Goal: Transaction & Acquisition: Obtain resource

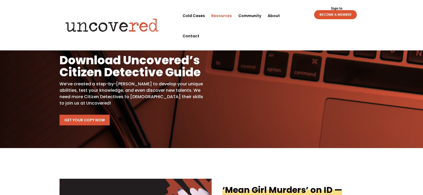
click at [85, 121] on link "Get Your Copy Now" at bounding box center [84, 120] width 50 height 11
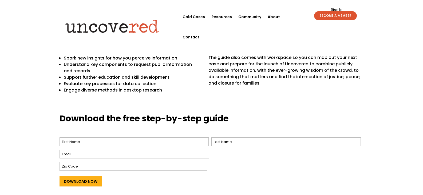
scroll to position [213, 0]
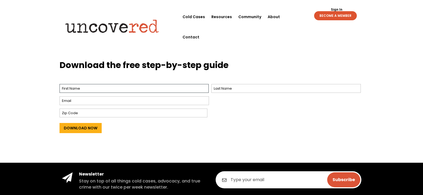
click at [140, 92] on input "First" at bounding box center [133, 88] width 149 height 9
type input "Rhett"
type input "Murrow"
type input "rmurrow@bcswan.net"
type input "28401"
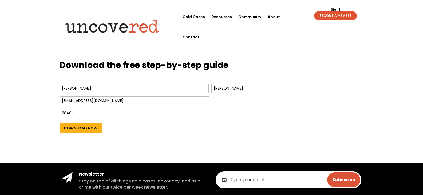
click at [34, 114] on div "Download the free step-by-step guide Name * Rhett First Murrow Last Email * rmu…" at bounding box center [211, 107] width 423 height 111
click at [91, 137] on div "Download the free step-by-step guide Name * Rhett First Murrow Last Email * rmu…" at bounding box center [211, 99] width 304 height 81
click at [88, 126] on input "Download Now" at bounding box center [80, 128] width 42 height 10
click at [75, 129] on input "Download Now" at bounding box center [80, 128] width 42 height 10
click at [74, 126] on input "Download Now" at bounding box center [80, 128] width 42 height 10
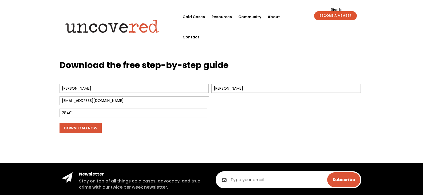
click at [74, 126] on input "Download Now" at bounding box center [80, 128] width 42 height 10
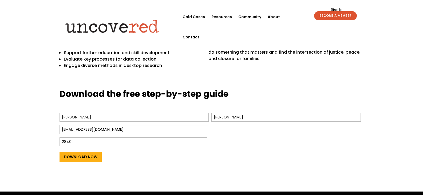
scroll to position [158, 0]
